Goal: Task Accomplishment & Management: Manage account settings

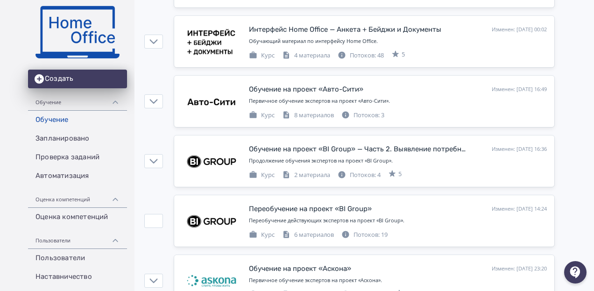
scroll to position [140, 0]
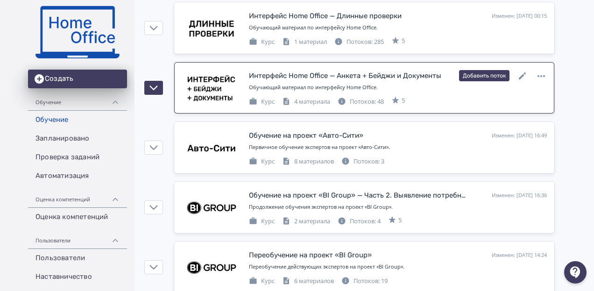
click at [216, 93] on div at bounding box center [212, 87] width 60 height 35
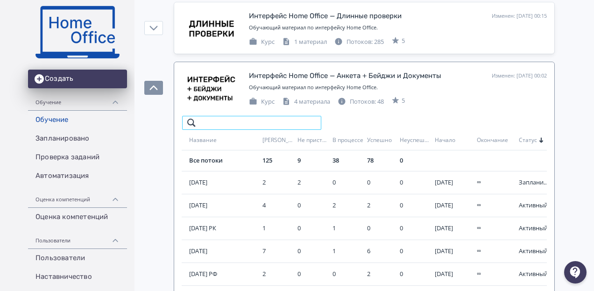
click at [208, 124] on input "search" at bounding box center [252, 122] width 140 height 15
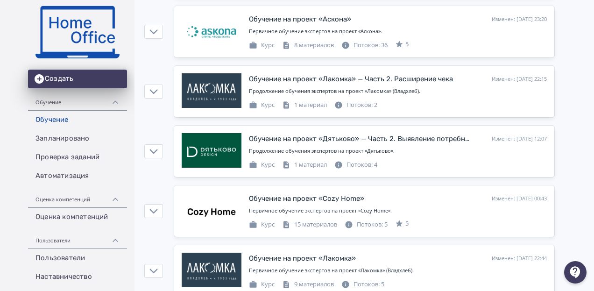
scroll to position [561, 0]
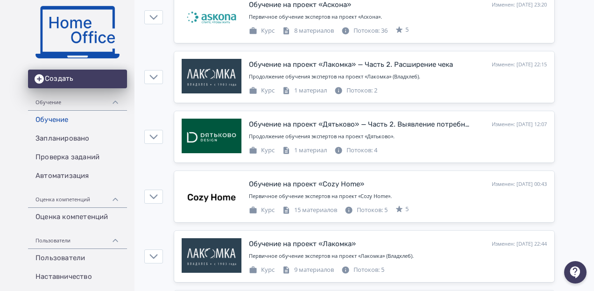
type input "*****"
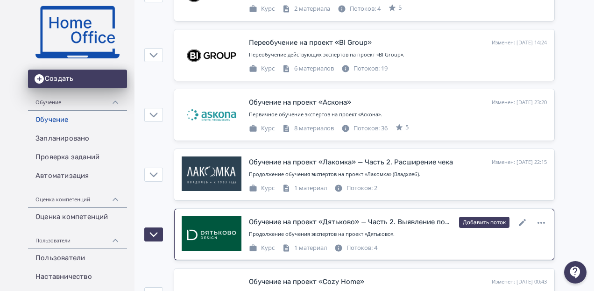
scroll to position [420, 0]
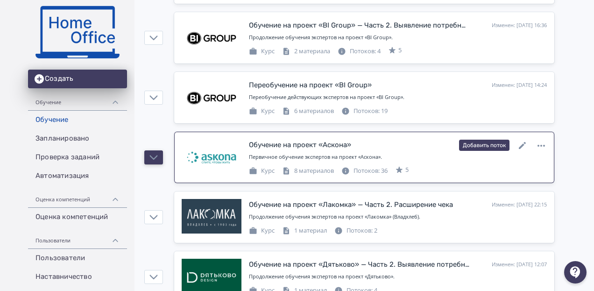
click at [158, 156] on button "button" at bounding box center [153, 157] width 19 height 14
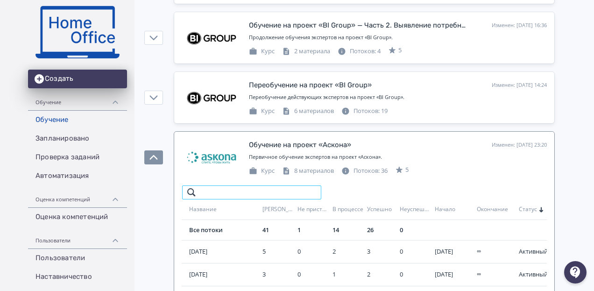
click at [227, 188] on input "search" at bounding box center [252, 192] width 140 height 15
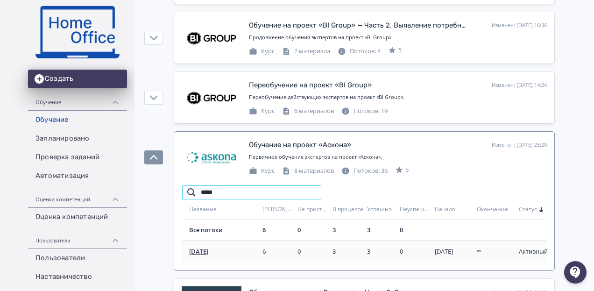
type input "*****"
click at [202, 247] on span "[DATE]" at bounding box center [224, 251] width 70 height 9
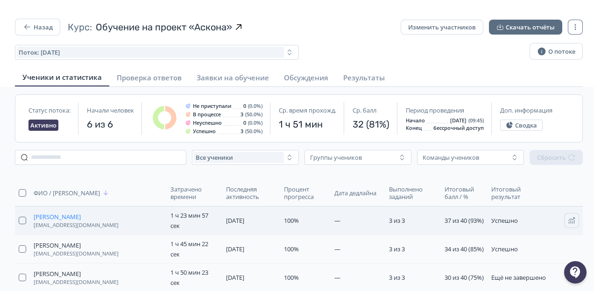
drag, startPoint x: 33, startPoint y: 214, endPoint x: 78, endPoint y: 215, distance: 44.9
click at [78, 215] on td "[PERSON_NAME] [EMAIL_ADDRESS][DOMAIN_NAME]" at bounding box center [98, 220] width 137 height 28
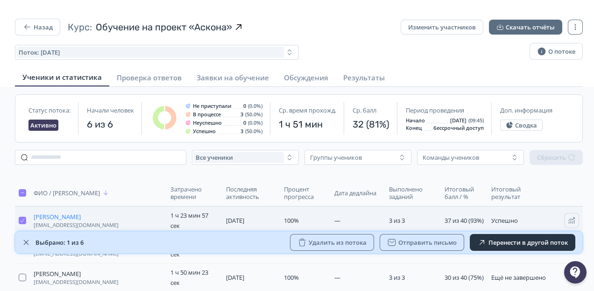
copy span "[PERSON_NAME]"
click at [22, 239] on div "Выбрано: 1 из 6 Удалить из потока Отправить письмо Перенести в другой поток" at bounding box center [299, 242] width 568 height 22
click at [21, 239] on div "Выбрано: 1 из 6 Удалить из потока Отправить письмо Перенести в другой поток" at bounding box center [299, 242] width 568 height 22
click at [26, 242] on icon "button" at bounding box center [26, 242] width 5 height 5
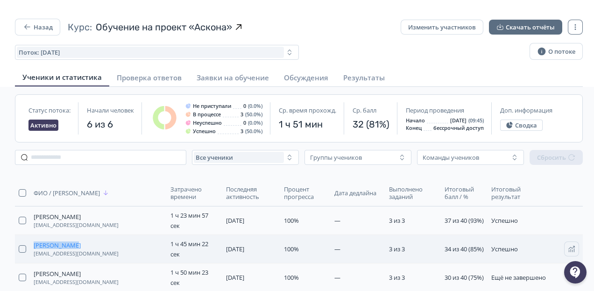
drag, startPoint x: 31, startPoint y: 241, endPoint x: 76, endPoint y: 243, distance: 45.4
click at [76, 243] on td "[PERSON_NAME] [PERSON_NAME] [EMAIL_ADDRESS][DOMAIN_NAME]" at bounding box center [98, 249] width 137 height 28
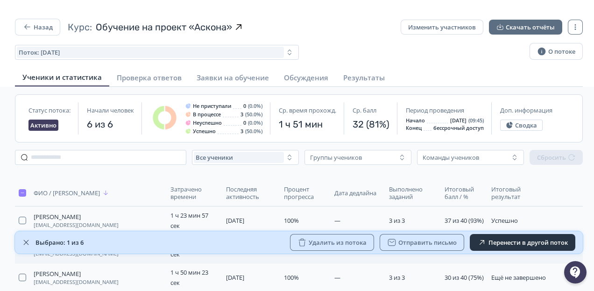
copy span "[PERSON_NAME]"
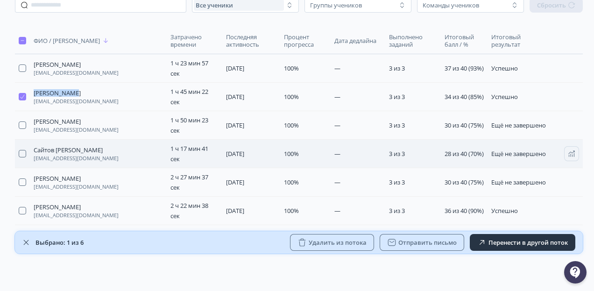
scroll to position [159, 0]
